Goal: Task Accomplishment & Management: Manage account settings

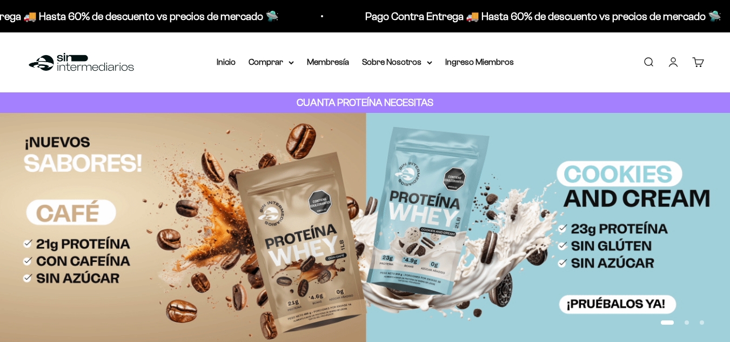
click at [679, 59] on link "Iniciar sesión" at bounding box center [674, 62] width 12 height 12
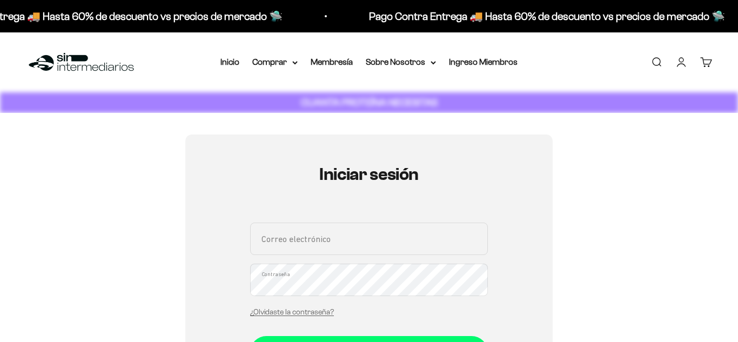
click at [676, 68] on link "Iniciar sesión" at bounding box center [682, 62] width 12 height 12
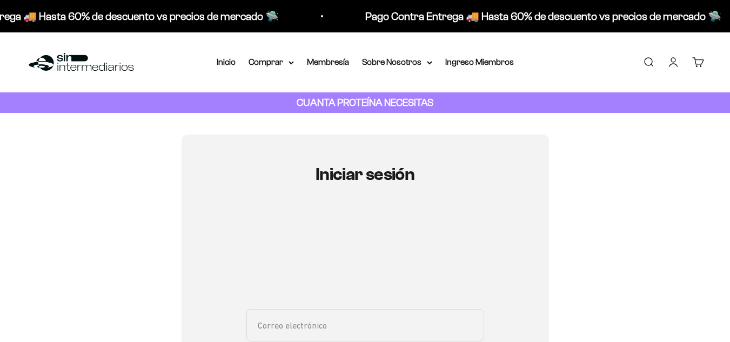
drag, startPoint x: 0, startPoint y: 0, endPoint x: 670, endPoint y: 68, distance: 673.1
click at [670, 68] on link "Iniciar sesión" at bounding box center [674, 62] width 12 height 12
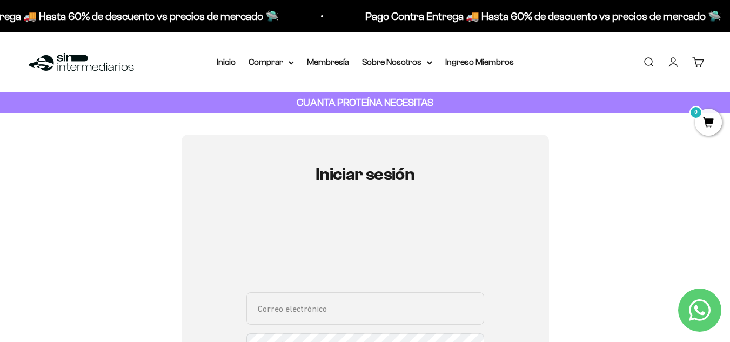
click at [700, 118] on span "0" at bounding box center [708, 122] width 27 height 27
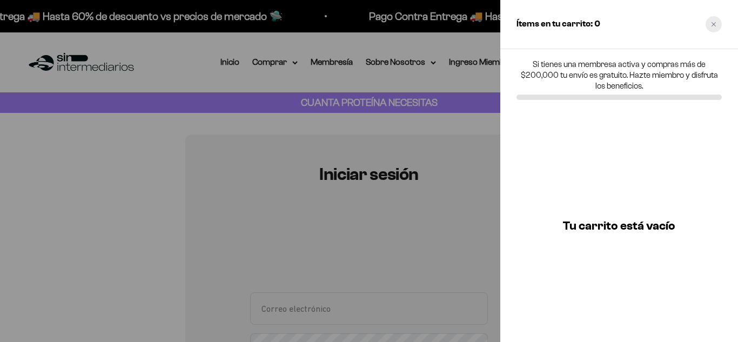
click at [713, 24] on icon "Close cart" at bounding box center [714, 24] width 4 height 4
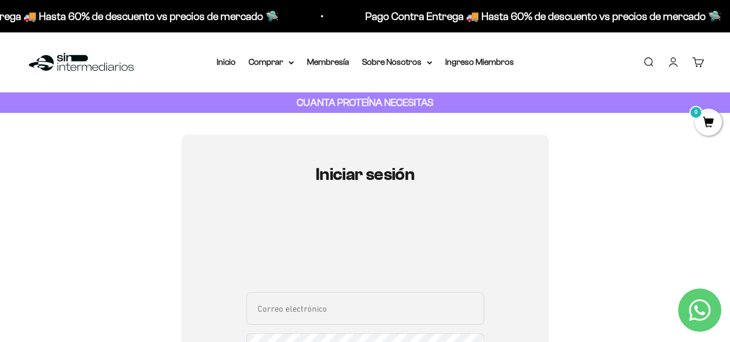
click at [677, 58] on link "Iniciar sesión" at bounding box center [674, 62] width 12 height 12
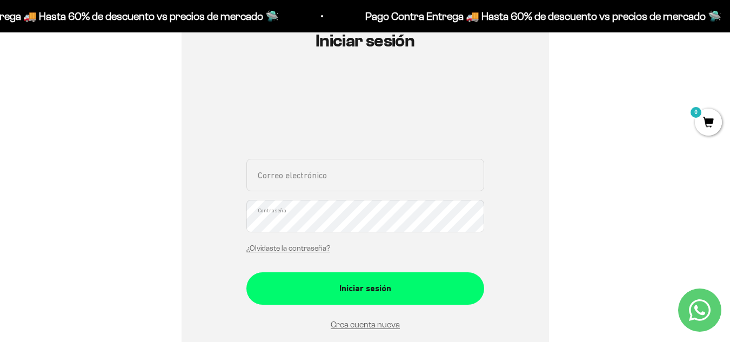
scroll to position [134, 0]
click at [379, 177] on input "Correo electrónico" at bounding box center [365, 174] width 238 height 32
type input "[EMAIL_ADDRESS][DOMAIN_NAME]"
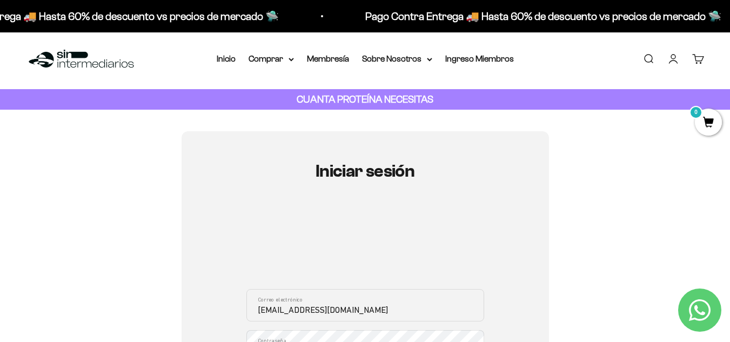
scroll to position [0, 0]
